Goal: Navigation & Orientation: Find specific page/section

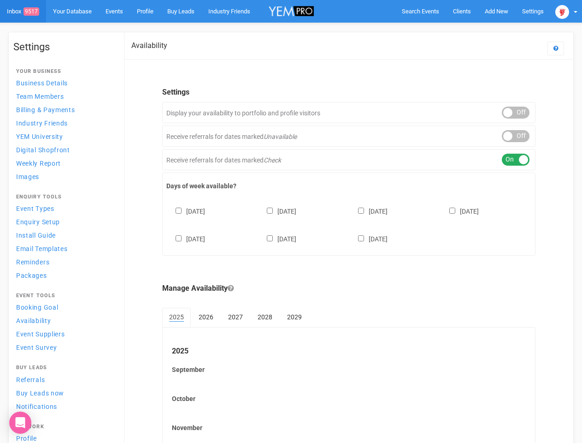
click at [291, 221] on div "[DATE] [DATE] [DATE] [DATE] [DATE] [DATE] [DATE]" at bounding box center [348, 220] width 365 height 55
click at [421, 11] on span "Search Events" at bounding box center [420, 11] width 37 height 7
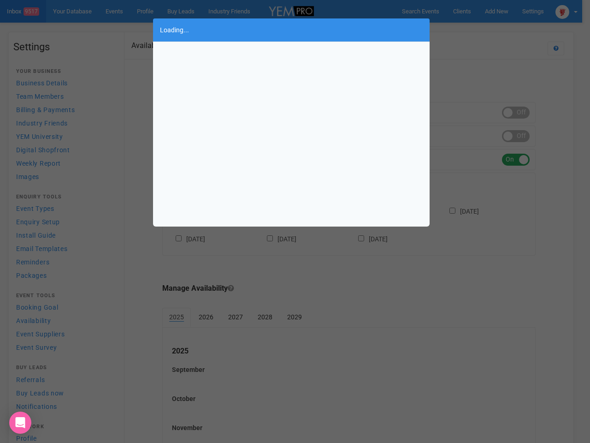
click at [497, 11] on div "Loading..." at bounding box center [295, 221] width 590 height 443
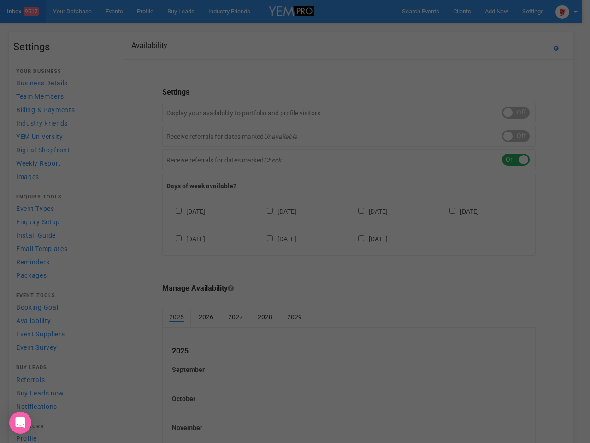
click at [475, 30] on div "Loading..." at bounding box center [295, 221] width 590 height 443
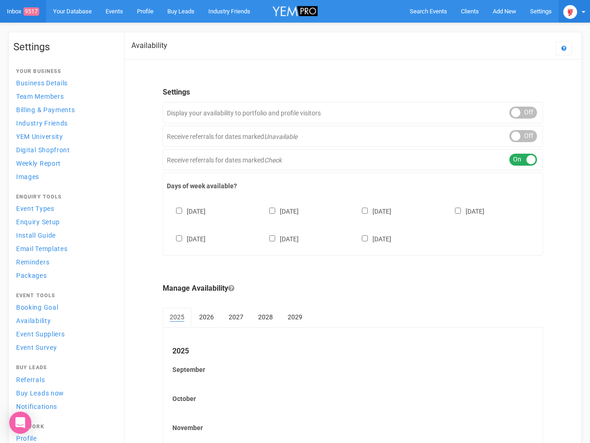
click at [567, 11] on img at bounding box center [570, 12] width 14 height 14
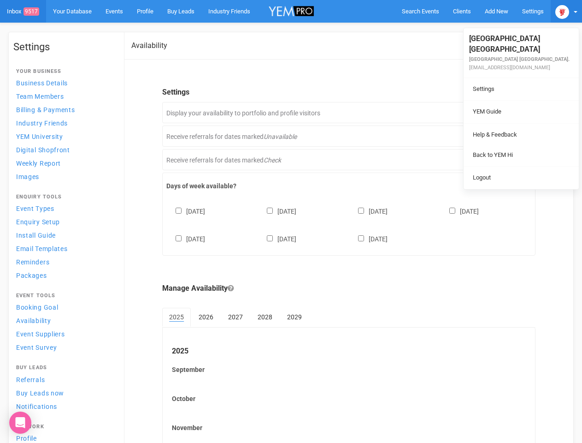
click at [516, 123] on li at bounding box center [521, 123] width 115 height 0
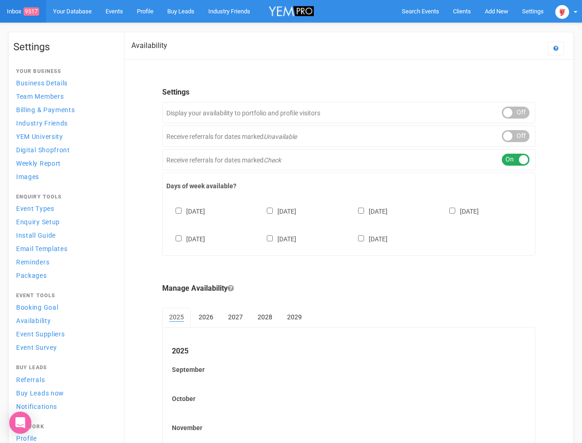
click at [516, 136] on li "Back to YEM Hi" at bounding box center [521, 145] width 115 height 18
click at [516, 160] on div "ON OFF" at bounding box center [516, 160] width 28 height 12
click at [349, 224] on div "[DATE] [DATE] [DATE] [DATE] [DATE] [DATE] [DATE]" at bounding box center [348, 220] width 365 height 55
